Goal: Information Seeking & Learning: Learn about a topic

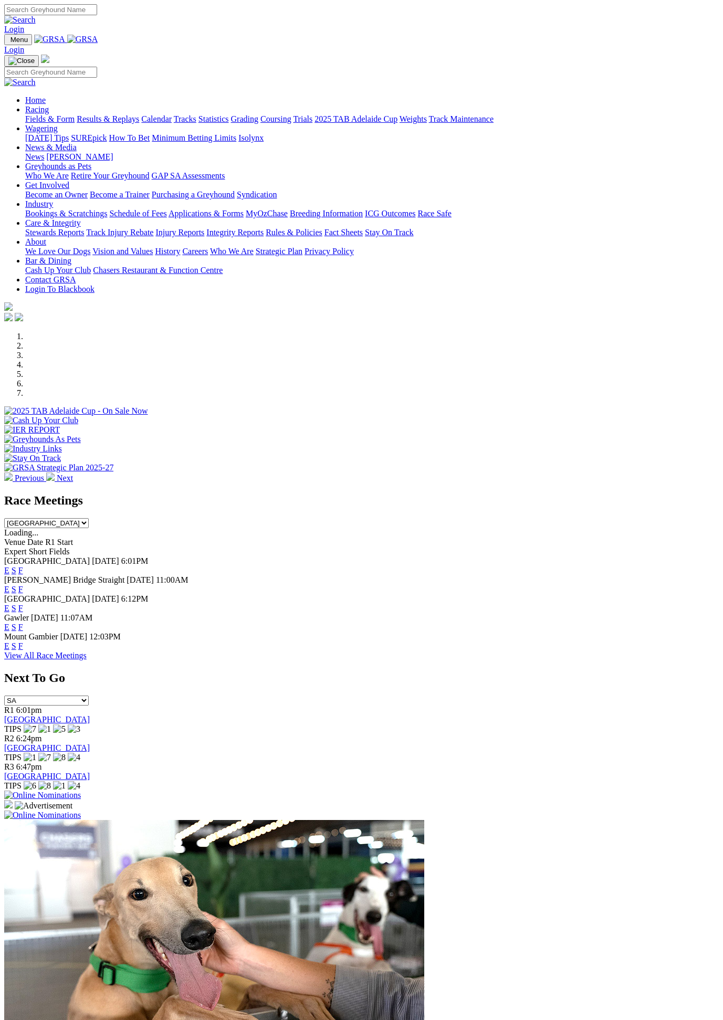
click at [87, 651] on link "View All Race Meetings" at bounding box center [45, 655] width 82 height 9
click at [55, 473] on img at bounding box center [50, 477] width 8 height 8
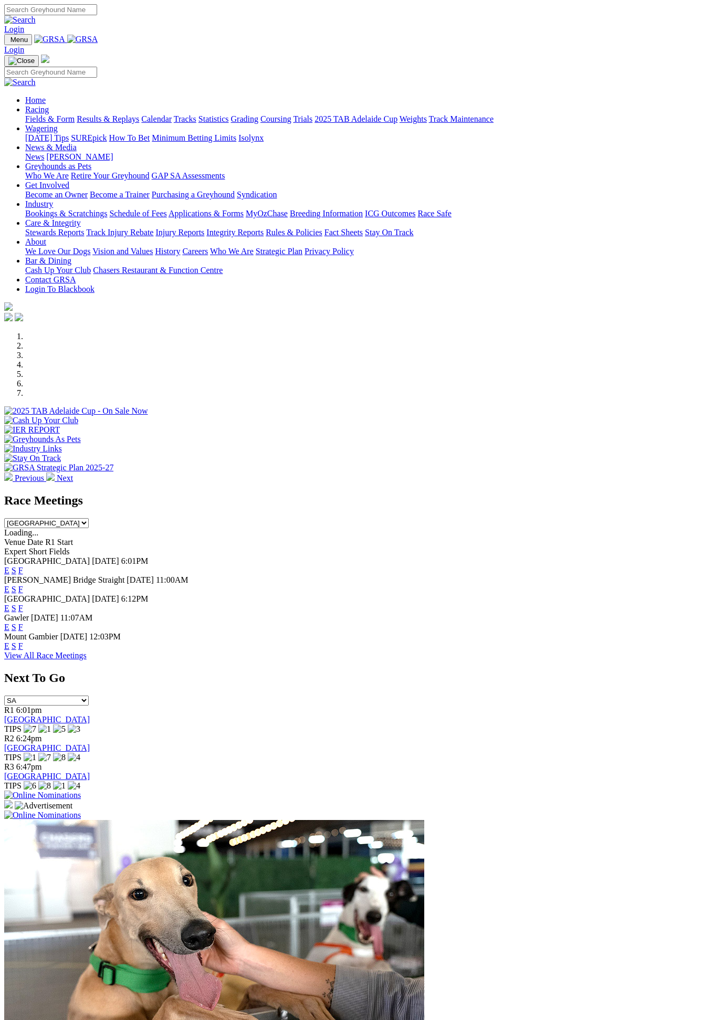
click at [55, 473] on img at bounding box center [50, 477] width 8 height 8
click at [172, 114] on link "Calendar" at bounding box center [156, 118] width 30 height 9
